Goal: Task Accomplishment & Management: Manage account settings

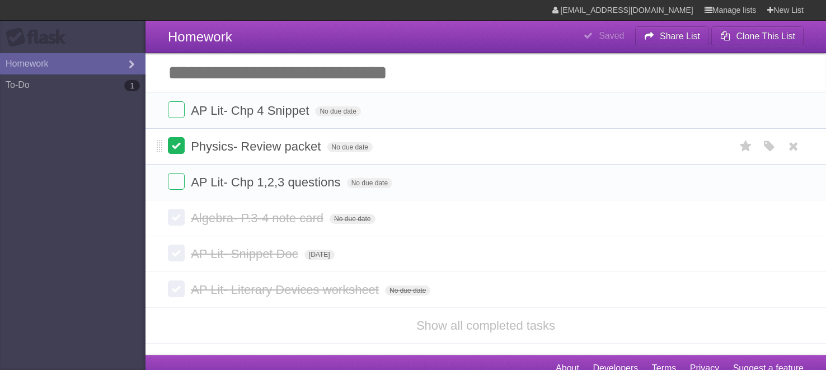
click at [176, 147] on label at bounding box center [176, 145] width 17 height 17
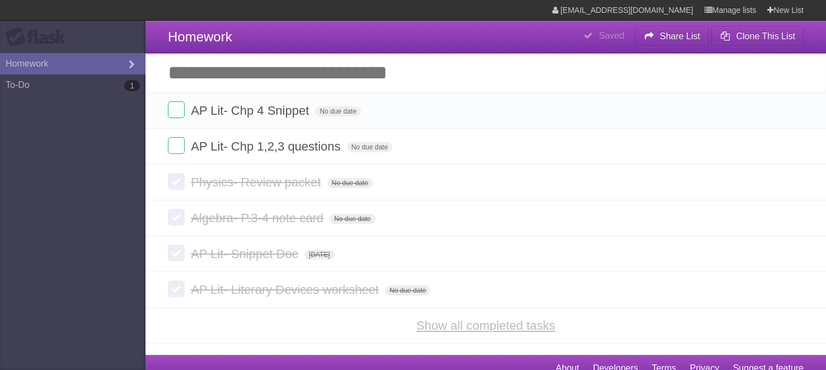
click at [467, 332] on link "Show all completed tasks" at bounding box center [485, 325] width 139 height 14
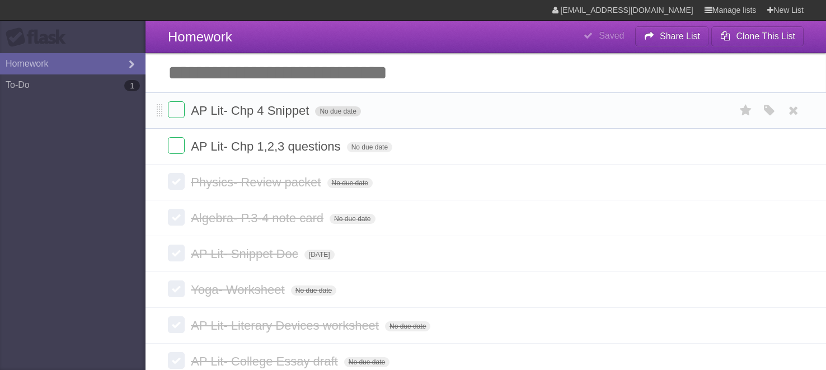
click at [336, 111] on span "No due date" at bounding box center [337, 111] width 45 height 10
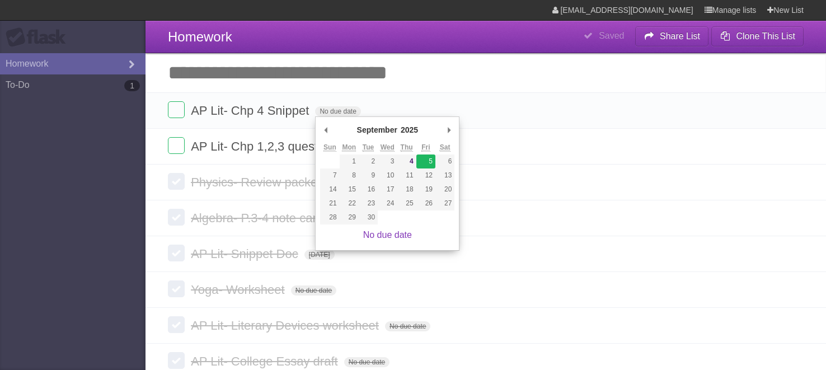
type span "[DATE]"
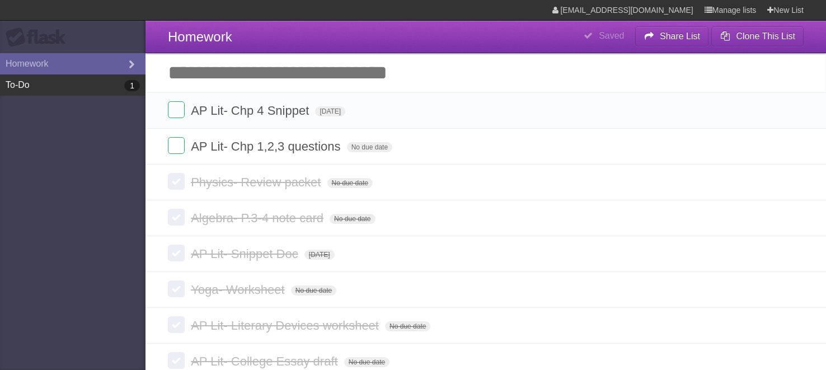
click at [83, 82] on link "To-Do 1" at bounding box center [72, 84] width 145 height 21
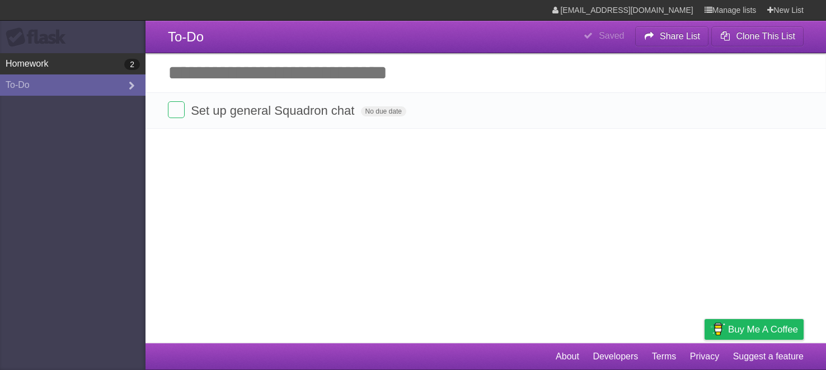
click at [87, 60] on link "Homework 2" at bounding box center [72, 63] width 145 height 21
